Goal: Navigation & Orientation: Find specific page/section

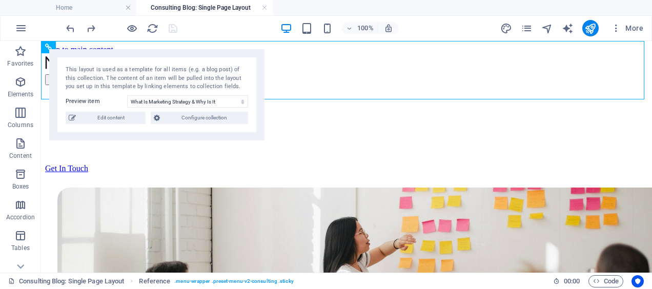
click at [161, 86] on div "This layout is used as a template for all items (e.g. a blog post) of this coll…" at bounding box center [157, 79] width 182 height 26
click at [48, 48] on icon at bounding box center [48, 47] width 7 height 12
drag, startPoint x: 48, startPoint y: 48, endPoint x: 347, endPoint y: 37, distance: 298.9
click at [48, 48] on icon at bounding box center [48, 47] width 7 height 12
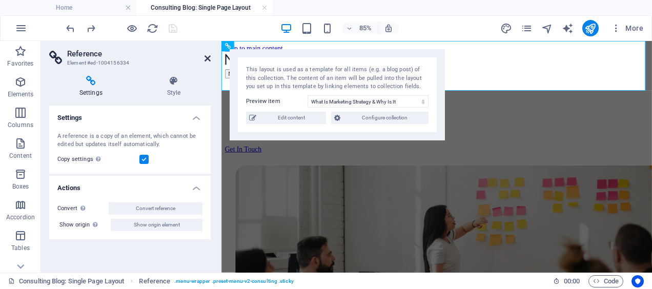
click at [205, 55] on icon at bounding box center [207, 58] width 6 height 8
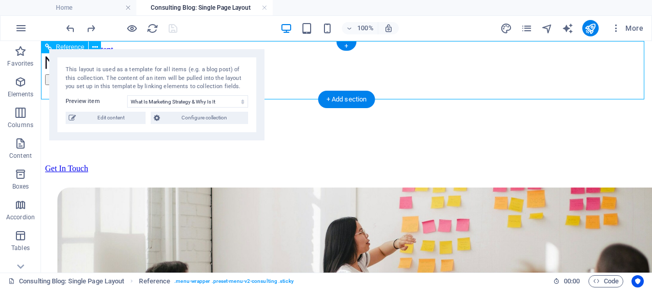
click at [279, 89] on div "Menu About Services Blog Contact Get In Touch" at bounding box center [346, 113] width 602 height 119
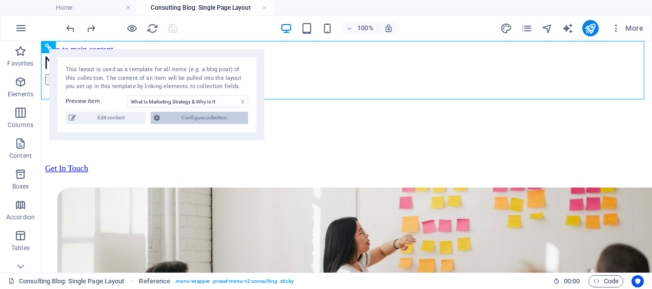
click at [204, 120] on span "Configure collection" at bounding box center [204, 118] width 82 height 12
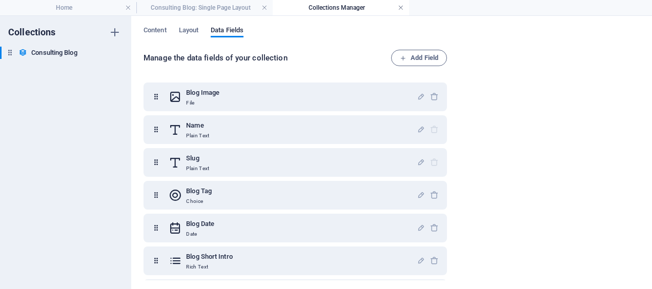
click at [399, 8] on link at bounding box center [401, 8] width 6 height 10
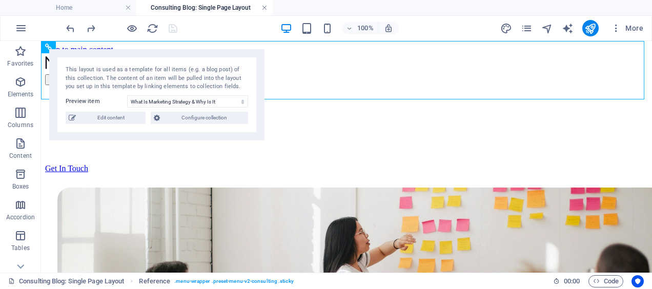
click at [266, 8] on link at bounding box center [264, 8] width 6 height 10
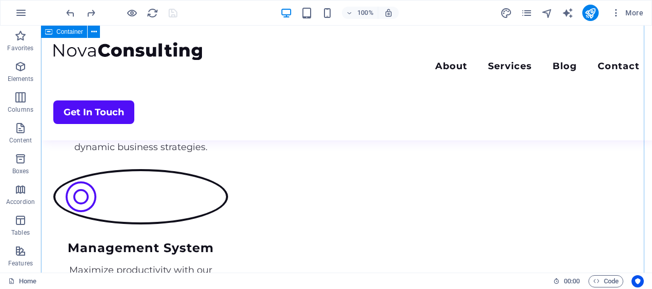
scroll to position [1733, 0]
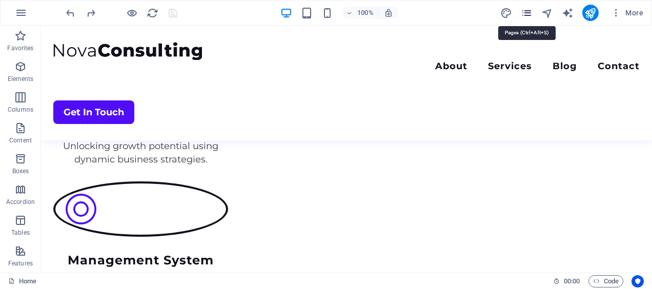
click at [531, 12] on icon "pages" at bounding box center [527, 13] width 12 height 12
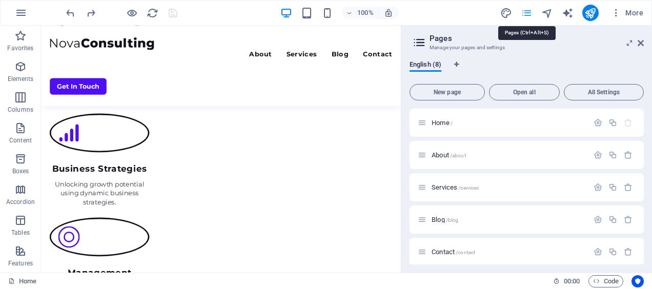
scroll to position [1866, 0]
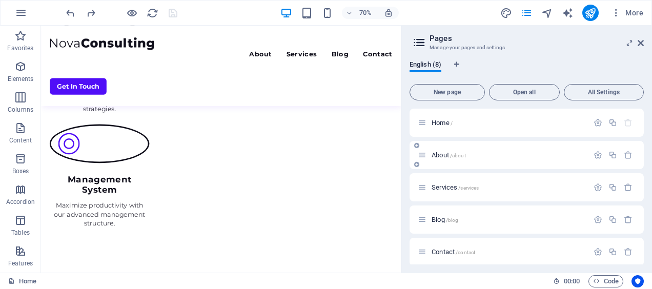
click at [475, 152] on p "About /about" at bounding box center [508, 155] width 154 height 7
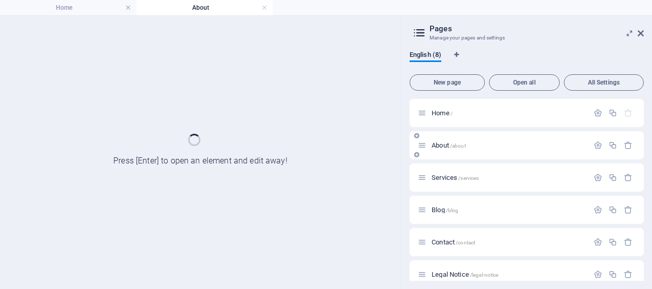
scroll to position [0, 0]
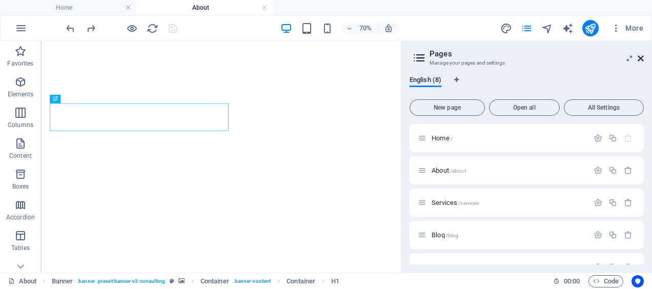
click at [642, 57] on icon at bounding box center [640, 58] width 6 height 8
